Goal: Register for event/course

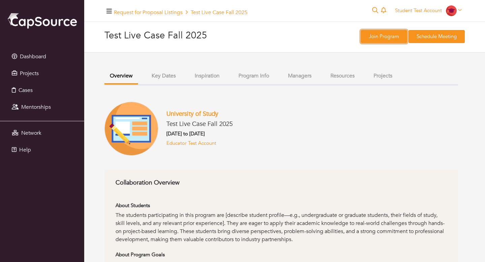
click at [388, 38] on link "Join Program" at bounding box center [384, 36] width 46 height 13
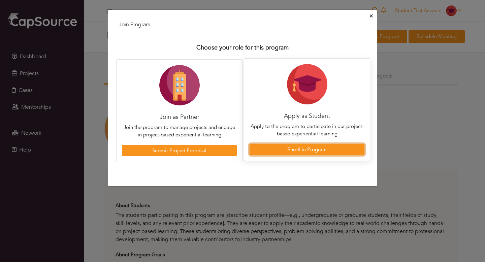
click at [301, 150] on link "Enroll in Program" at bounding box center [306, 150] width 115 height 12
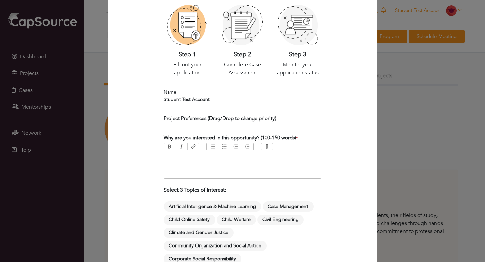
scroll to position [178, 0]
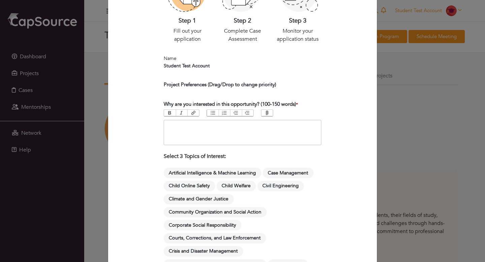
click at [196, 125] on trix-editor at bounding box center [243, 132] width 158 height 25
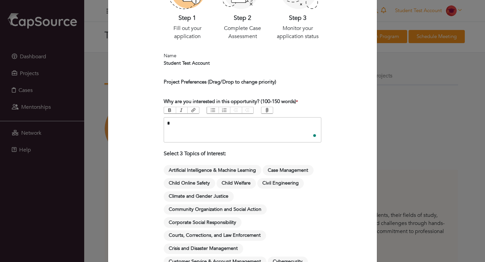
type trix-editor "**********"
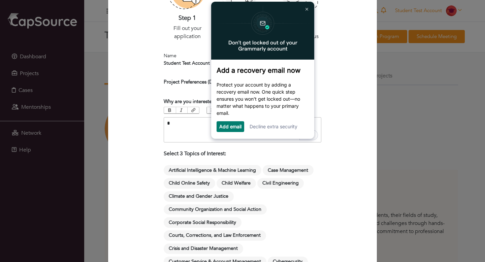
type trix-editor "**********"
click at [308, 7] on link at bounding box center [306, 9] width 11 height 11
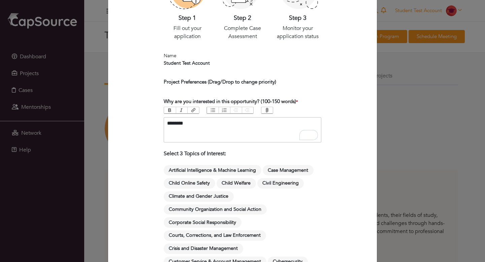
click at [204, 124] on div "********" at bounding box center [242, 124] width 151 height 8
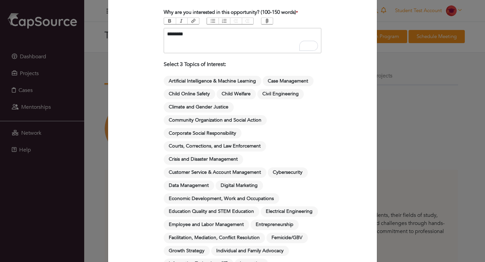
scroll to position [256, 0]
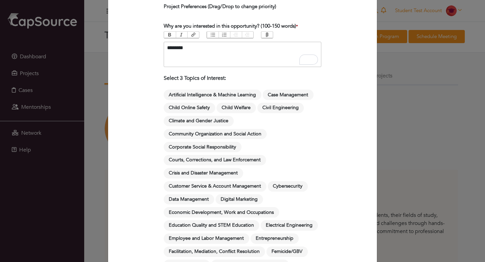
click at [200, 95] on span "Artificial Intelligence & Machine Learning" at bounding box center [213, 95] width 98 height 10
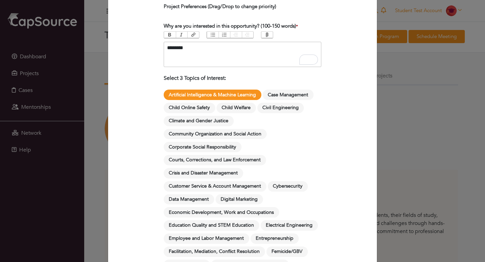
click at [203, 124] on span "Climate and Gender Justice" at bounding box center [199, 121] width 70 height 10
click at [207, 137] on span "Community Organization and Social Action" at bounding box center [215, 134] width 103 height 10
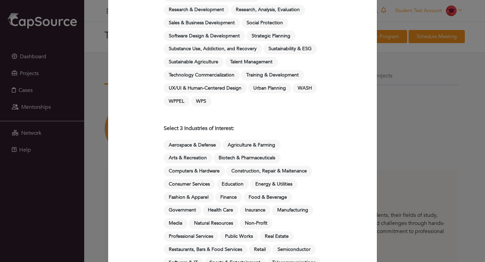
scroll to position [728, 0]
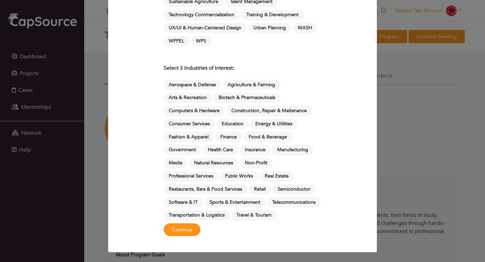
drag, startPoint x: 201, startPoint y: 83, endPoint x: 200, endPoint y: 95, distance: 11.5
click at [201, 83] on span "Aerospace & Defense" at bounding box center [193, 84] width 58 height 10
drag, startPoint x: 200, startPoint y: 96, endPoint x: 201, endPoint y: 105, distance: 9.5
click at [200, 96] on span "Arts & Recreation" at bounding box center [188, 98] width 48 height 10
drag, startPoint x: 201, startPoint y: 109, endPoint x: 201, endPoint y: 112, distance: 3.4
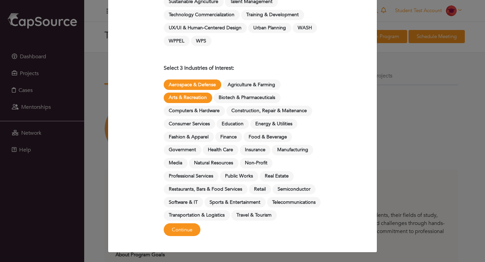
click at [201, 109] on span "Computers & Hardware" at bounding box center [194, 111] width 61 height 10
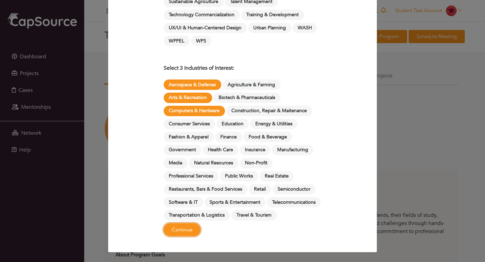
click at [180, 229] on button "Continue" at bounding box center [182, 229] width 37 height 13
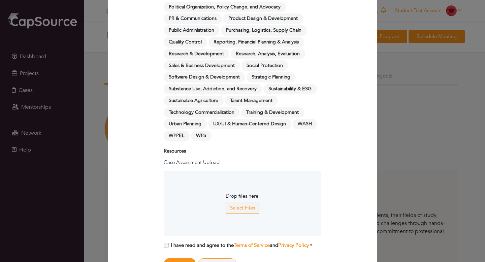
scroll to position [1198, 0]
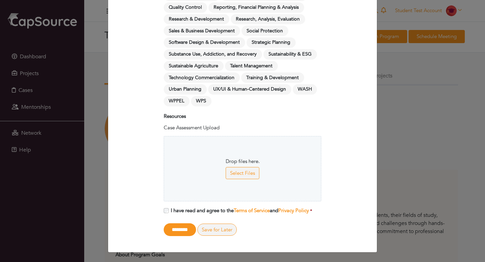
click at [177, 209] on label "I have read and agree to the Terms of Service and Privacy Policy *" at bounding box center [240, 211] width 143 height 8
click at [181, 232] on input "********" at bounding box center [180, 229] width 32 height 13
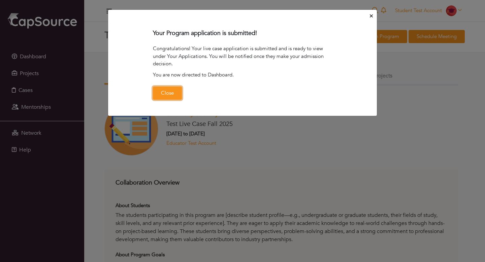
click at [165, 94] on button "Close" at bounding box center [167, 93] width 29 height 13
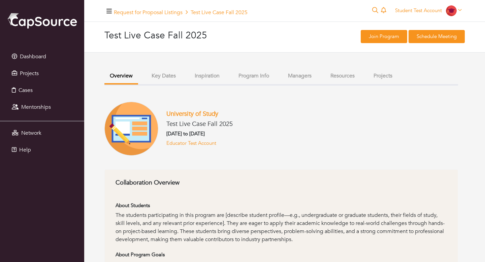
scroll to position [3, 0]
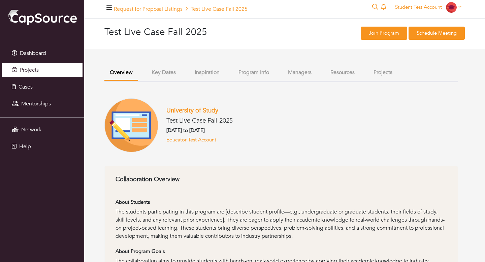
click at [36, 72] on span "Projects" at bounding box center [29, 69] width 19 height 7
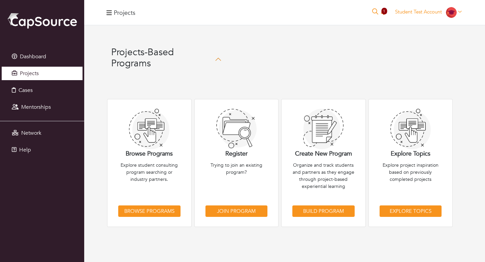
click at [33, 76] on span "Projects" at bounding box center [29, 73] width 19 height 7
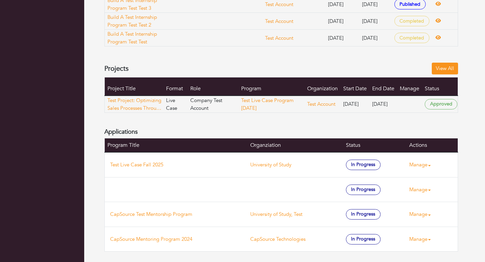
scroll to position [394, 0]
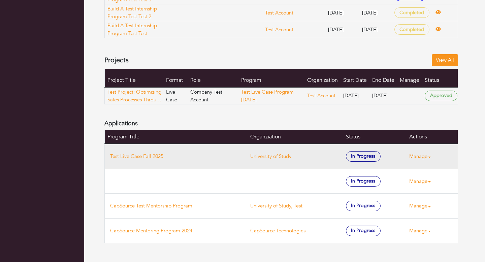
click at [419, 159] on link "Manage" at bounding box center [422, 156] width 27 height 13
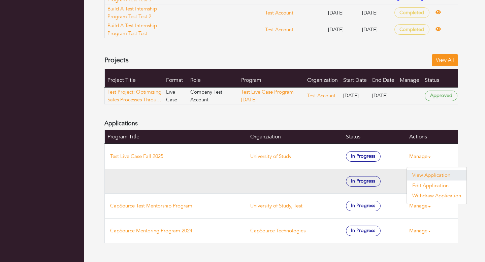
click at [421, 175] on link "View Application" at bounding box center [437, 175] width 60 height 10
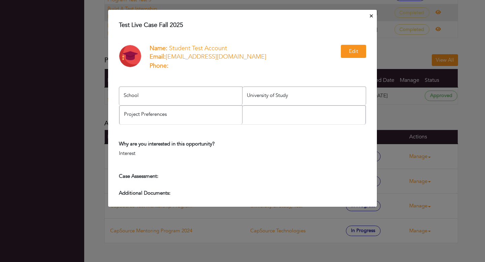
click at [372, 16] on icon "Close" at bounding box center [371, 15] width 3 height 5
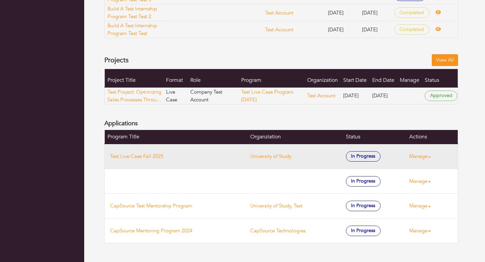
click at [417, 154] on link "Manage" at bounding box center [422, 156] width 27 height 13
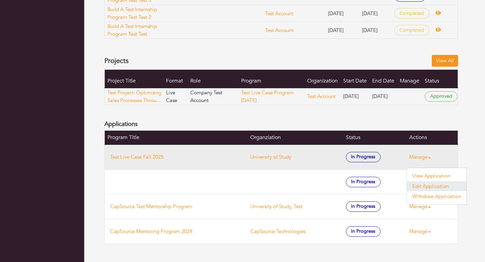
click at [418, 184] on link "Edit Application" at bounding box center [437, 186] width 60 height 10
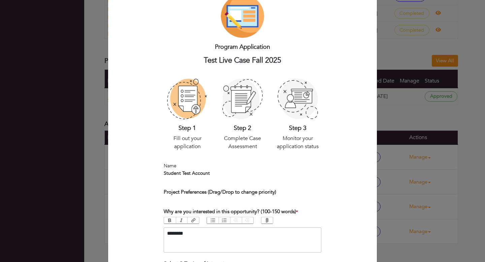
scroll to position [0, 0]
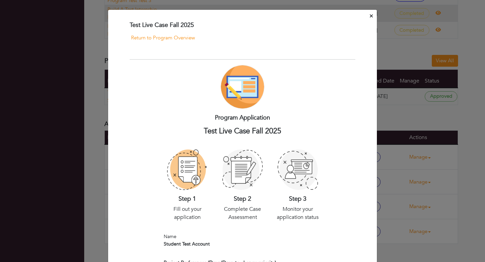
click at [370, 16] on icon "Close" at bounding box center [371, 15] width 3 height 3
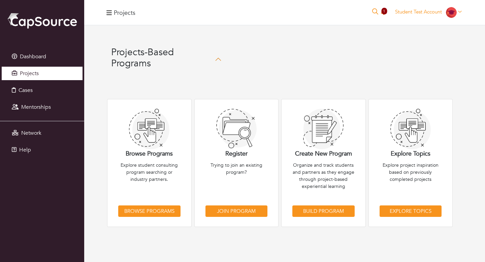
click at [40, 75] on link "Projects" at bounding box center [42, 73] width 81 height 13
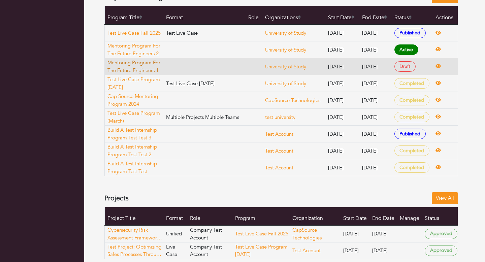
scroll to position [277, 0]
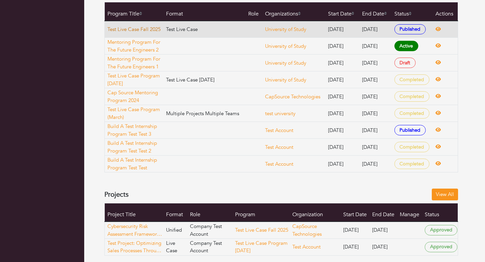
click at [148, 26] on link "Test Live Case Fall 2025" at bounding box center [135, 30] width 56 height 8
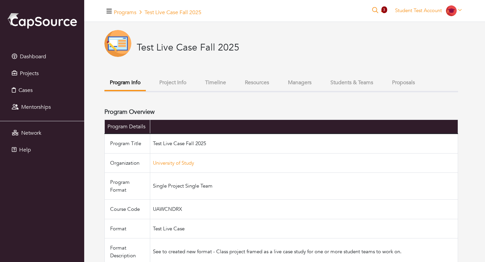
click at [174, 83] on button "Project Info" at bounding box center [173, 82] width 38 height 14
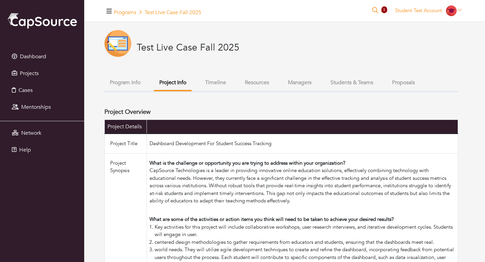
click at [225, 84] on button "Timeline" at bounding box center [216, 82] width 32 height 14
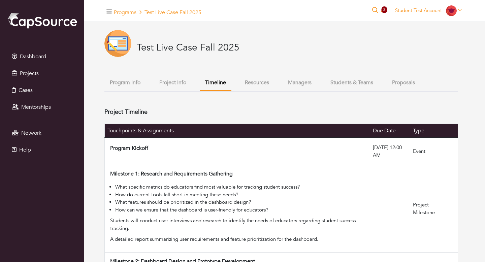
click at [265, 83] on button "Resources" at bounding box center [256, 82] width 35 height 14
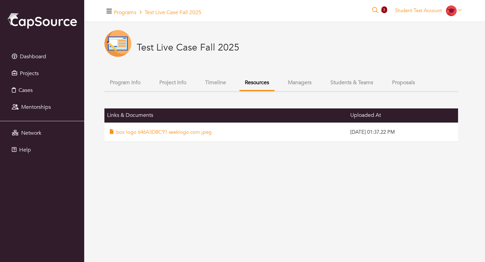
click at [167, 83] on button "Project Info" at bounding box center [173, 82] width 38 height 14
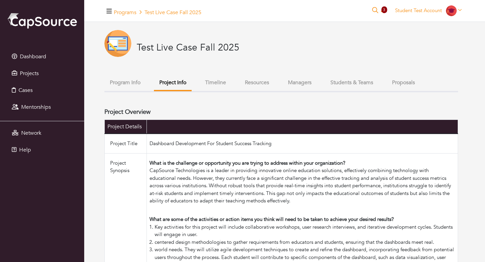
click at [354, 83] on button "Students & Teams" at bounding box center [352, 82] width 54 height 14
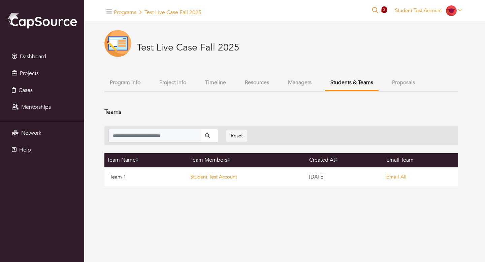
click at [401, 84] on button "Proposals" at bounding box center [403, 82] width 34 height 14
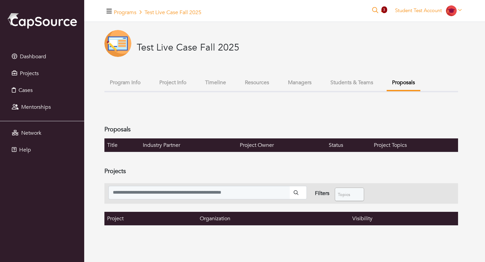
click at [162, 82] on button "Project Info" at bounding box center [173, 82] width 38 height 14
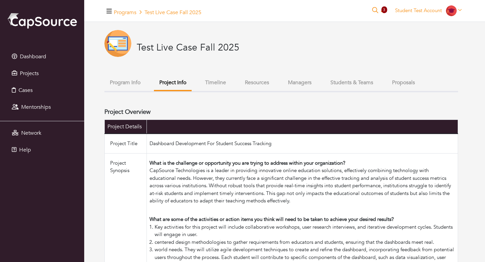
click at [142, 83] on button "Program Info" at bounding box center [124, 82] width 41 height 14
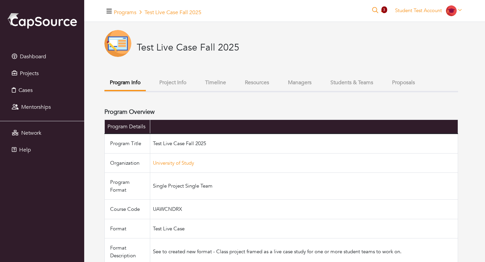
click at [217, 80] on button "Timeline" at bounding box center [216, 82] width 32 height 14
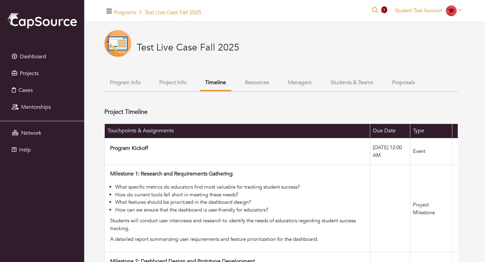
click at [412, 84] on button "Proposals" at bounding box center [403, 82] width 34 height 14
